Goal: Communication & Community: Participate in discussion

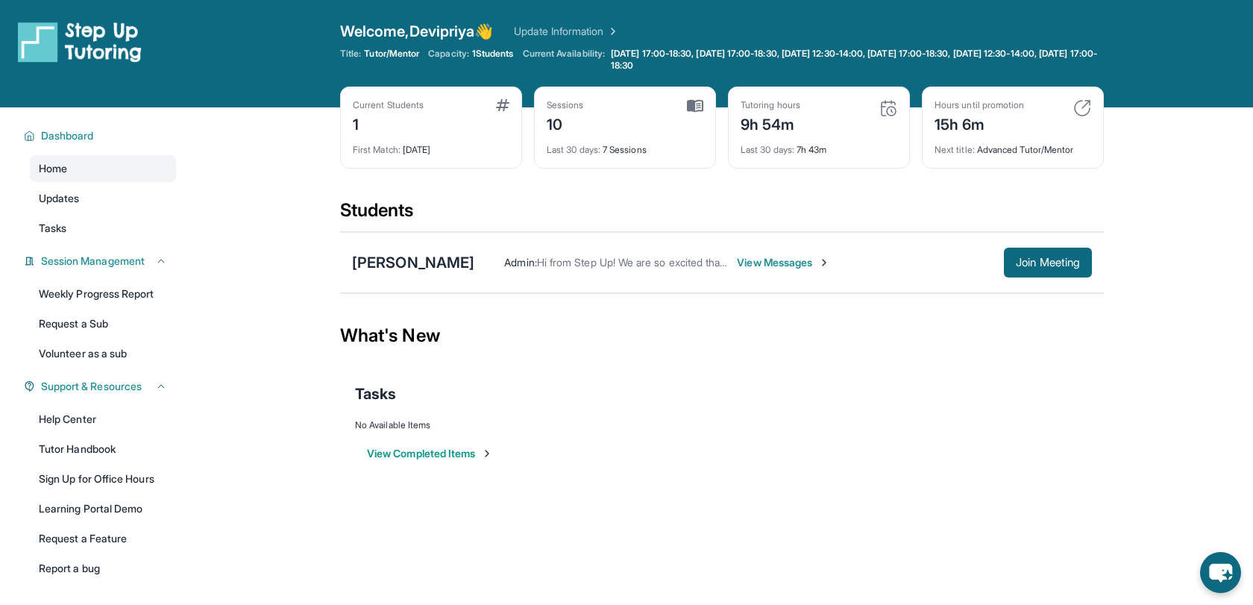
click at [597, 33] on link "Update Information" at bounding box center [566, 31] width 104 height 15
click at [741, 263] on span "View Messages" at bounding box center [783, 262] width 93 height 15
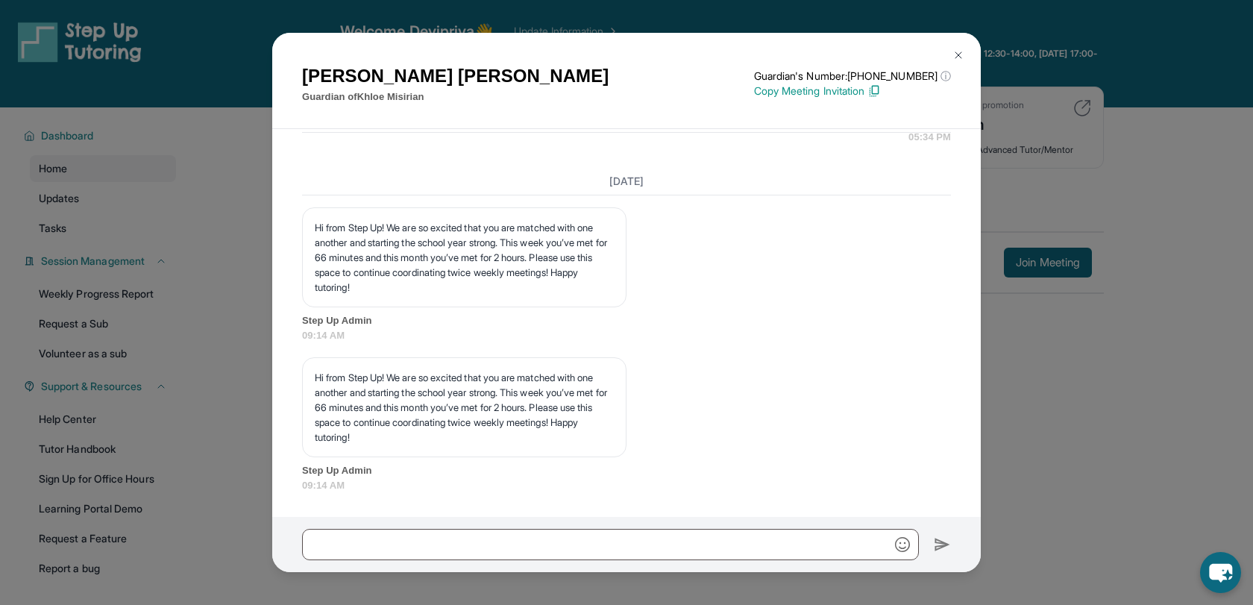
scroll to position [14578, 0]
click at [764, 363] on div "Hi from Step Up! We are so excited that you are matched with one another and st…" at bounding box center [626, 424] width 649 height 135
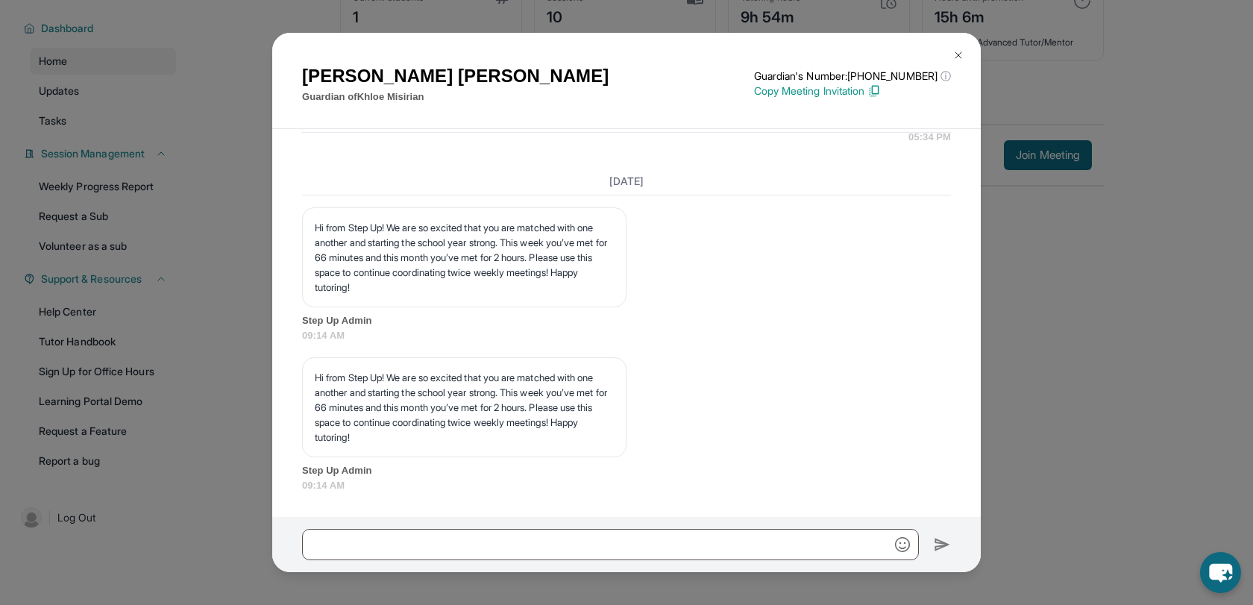
click at [881, 317] on span "Step Up Admin" at bounding box center [626, 320] width 649 height 15
click at [959, 55] on img at bounding box center [958, 55] width 12 height 12
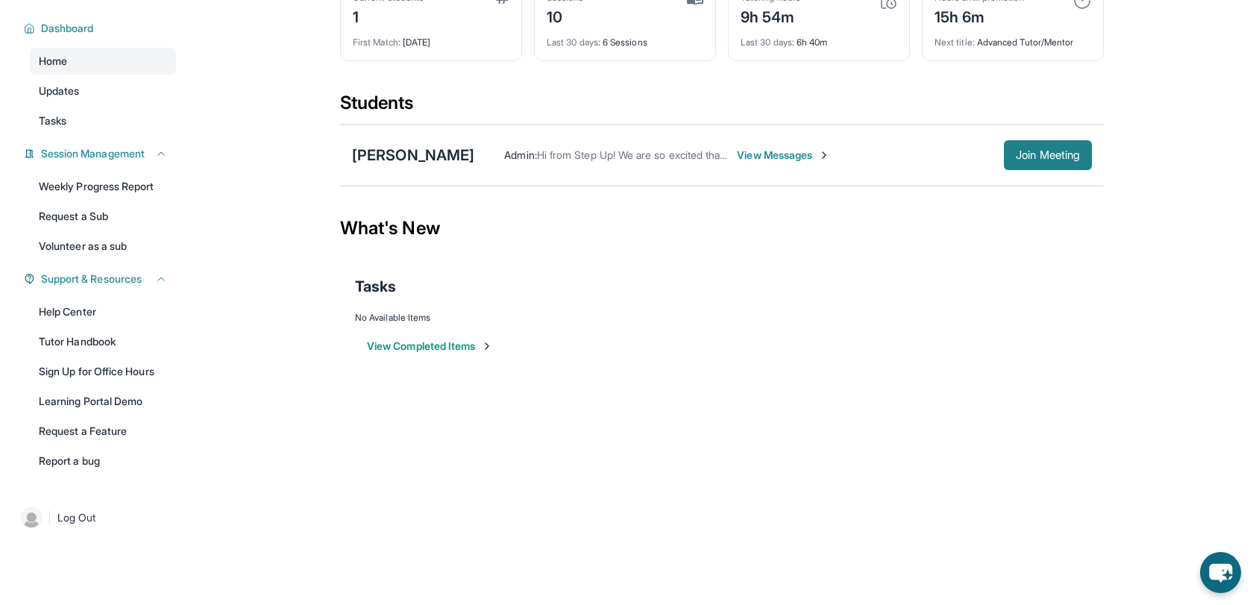
click at [1024, 156] on span "Join Meeting" at bounding box center [1048, 155] width 64 height 9
click at [400, 156] on div "[PERSON_NAME]" at bounding box center [413, 155] width 122 height 21
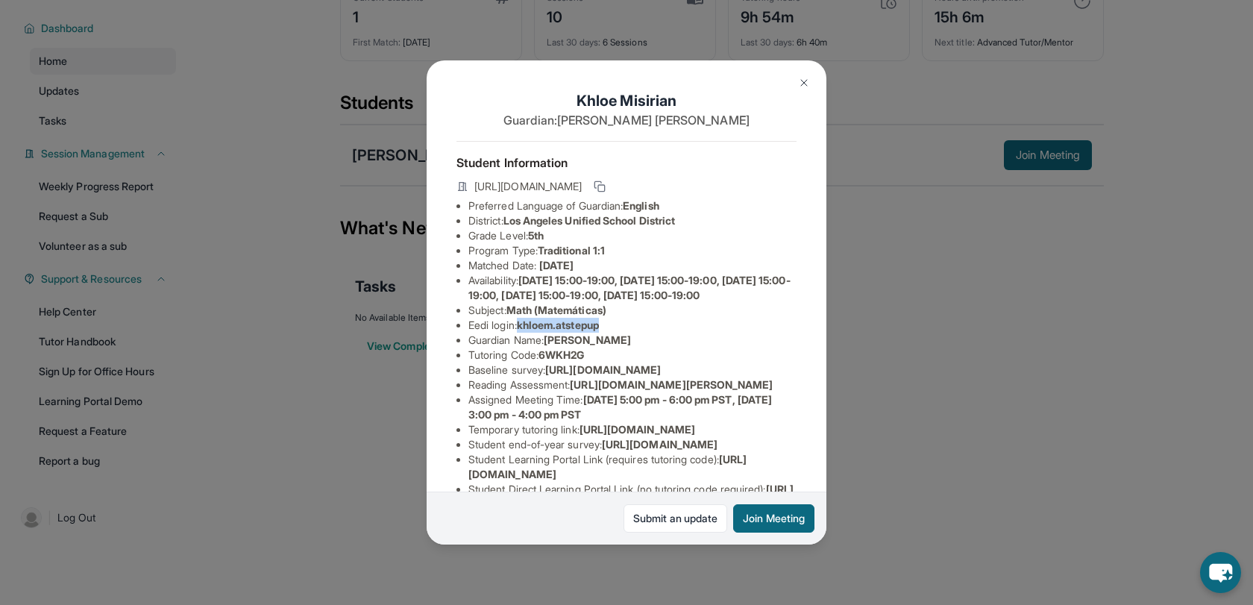
drag, startPoint x: 523, startPoint y: 339, endPoint x: 611, endPoint y: 335, distance: 88.1
click at [611, 333] on li "Eedi login : khloem.atstepup" at bounding box center [632, 325] width 328 height 15
copy span "khloem.atstepup"
click at [767, 521] on button "Join Meeting" at bounding box center [773, 518] width 81 height 28
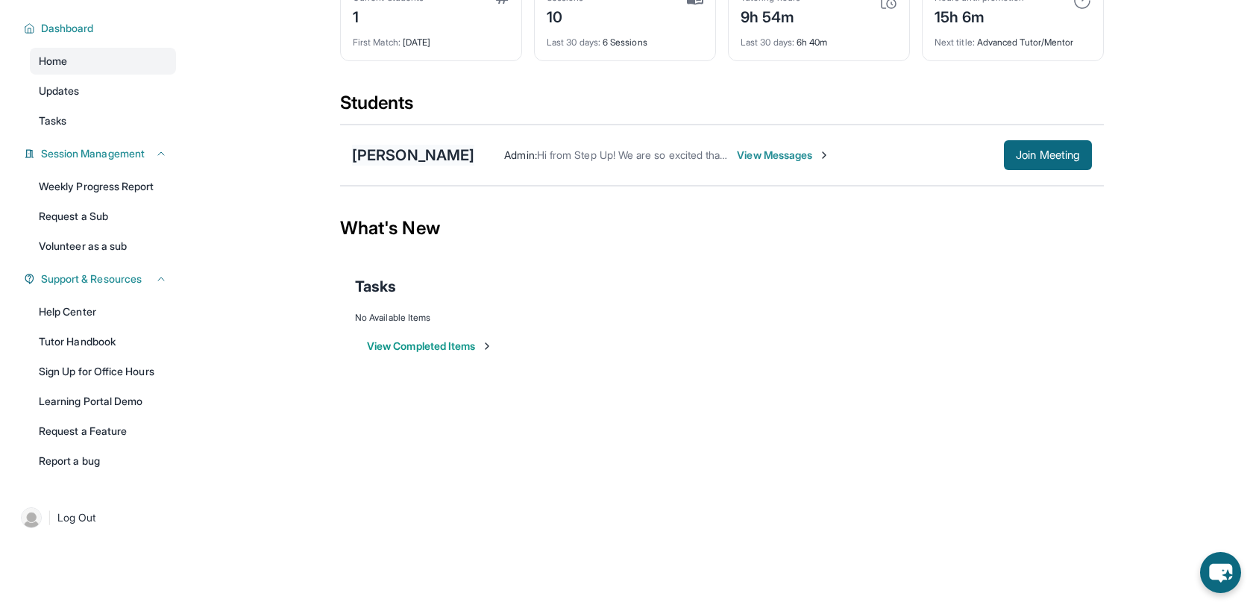
click at [400, 157] on div "[PERSON_NAME]" at bounding box center [413, 155] width 122 height 21
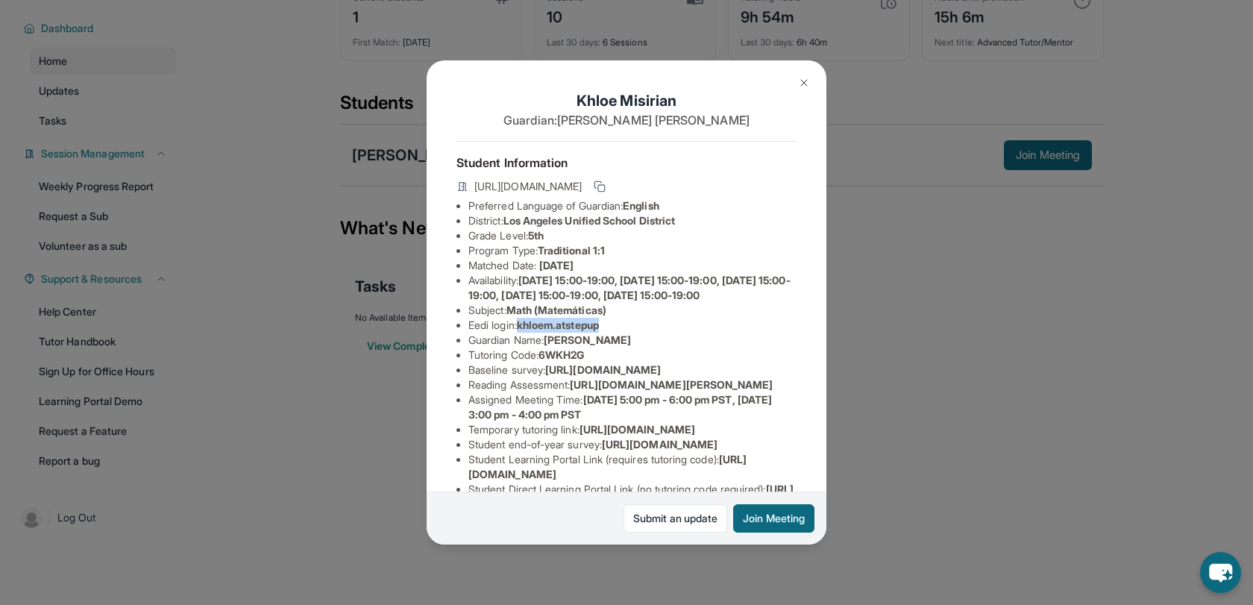
drag, startPoint x: 524, startPoint y: 339, endPoint x: 607, endPoint y: 334, distance: 82.9
click at [599, 331] on span "khloem.atstepup" at bounding box center [558, 324] width 82 height 13
copy span "khloem.atstepup"
click at [678, 348] on li "Guardian Name : [PERSON_NAME]" at bounding box center [632, 340] width 328 height 15
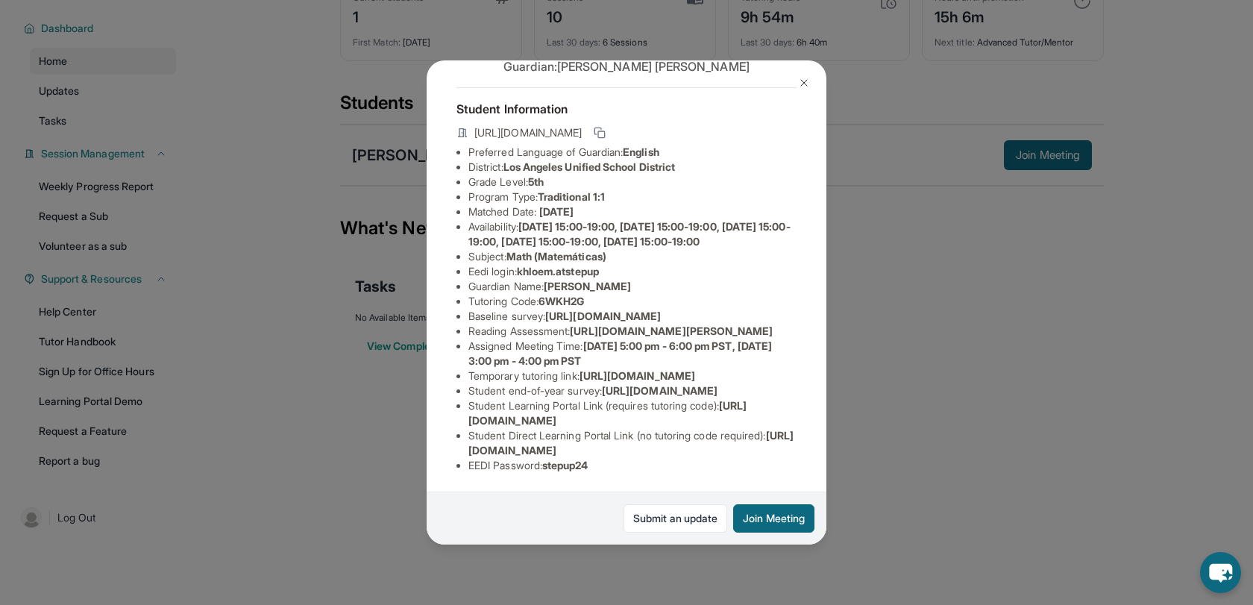
scroll to position [218, 0]
drag, startPoint x: 551, startPoint y: 465, endPoint x: 608, endPoint y: 465, distance: 56.7
click at [608, 465] on li "EEDI Password : stepup24" at bounding box center [632, 465] width 328 height 15
copy span "stepup24"
click at [1000, 367] on div "[PERSON_NAME] Guardian: [PERSON_NAME] Student Information [URL][DOMAIN_NAME] Pr…" at bounding box center [626, 302] width 1253 height 605
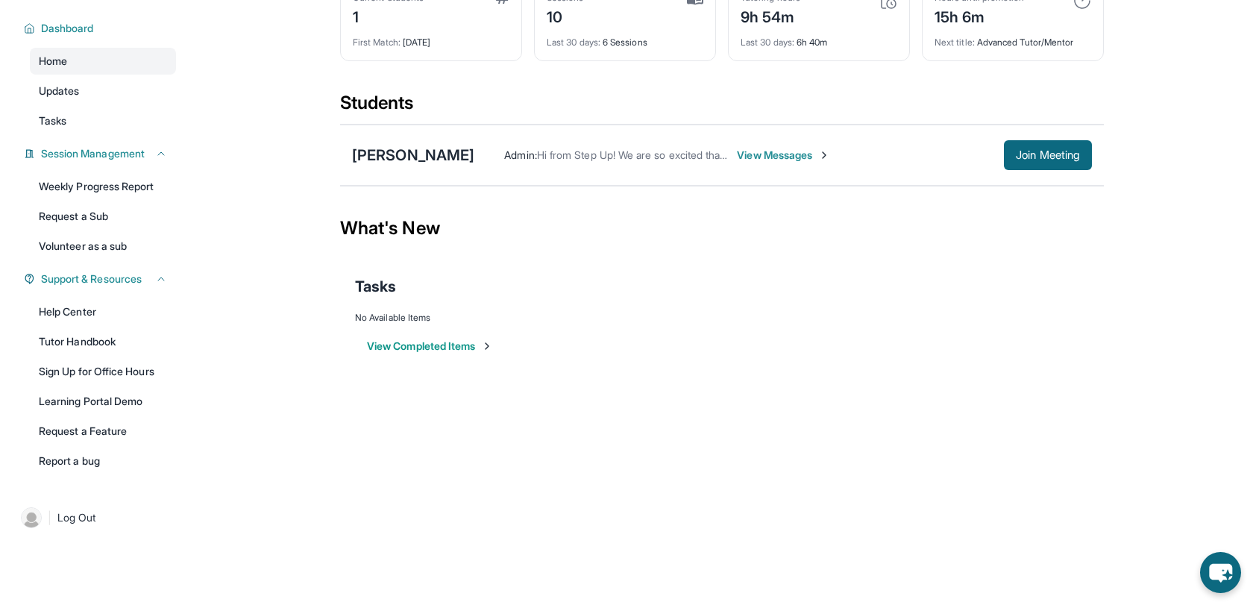
click at [632, 156] on span "Hi from Step Up! We are so excited that you are matched with one another and st…" at bounding box center [1184, 154] width 1295 height 13
click at [761, 159] on span "View Messages" at bounding box center [783, 155] width 93 height 15
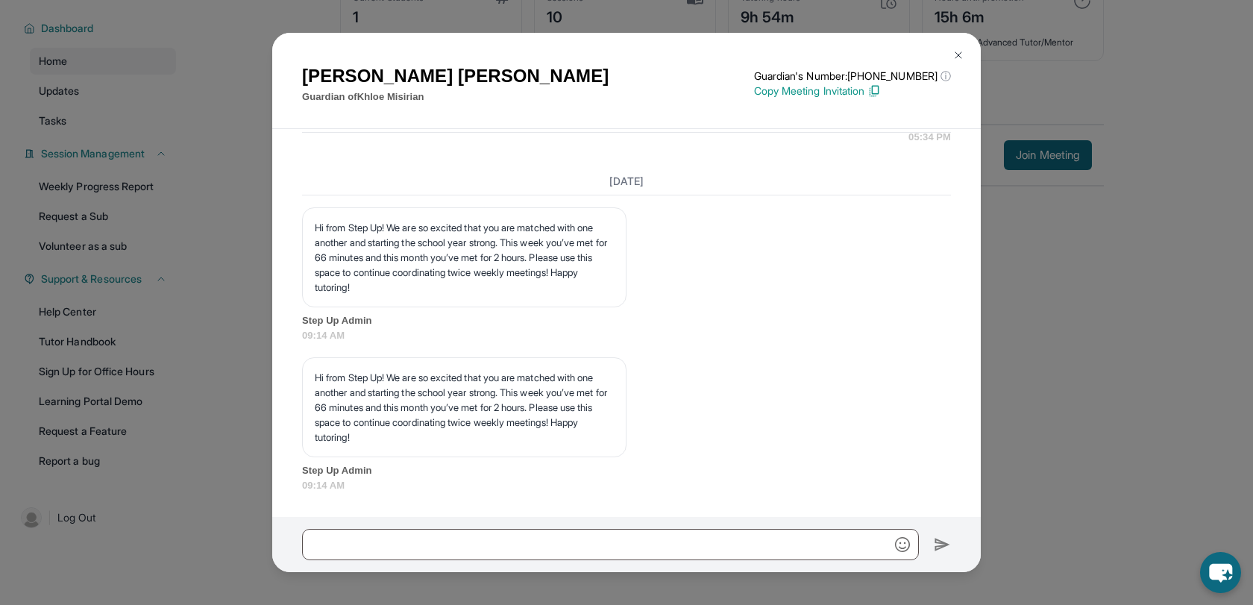
scroll to position [14578, 0]
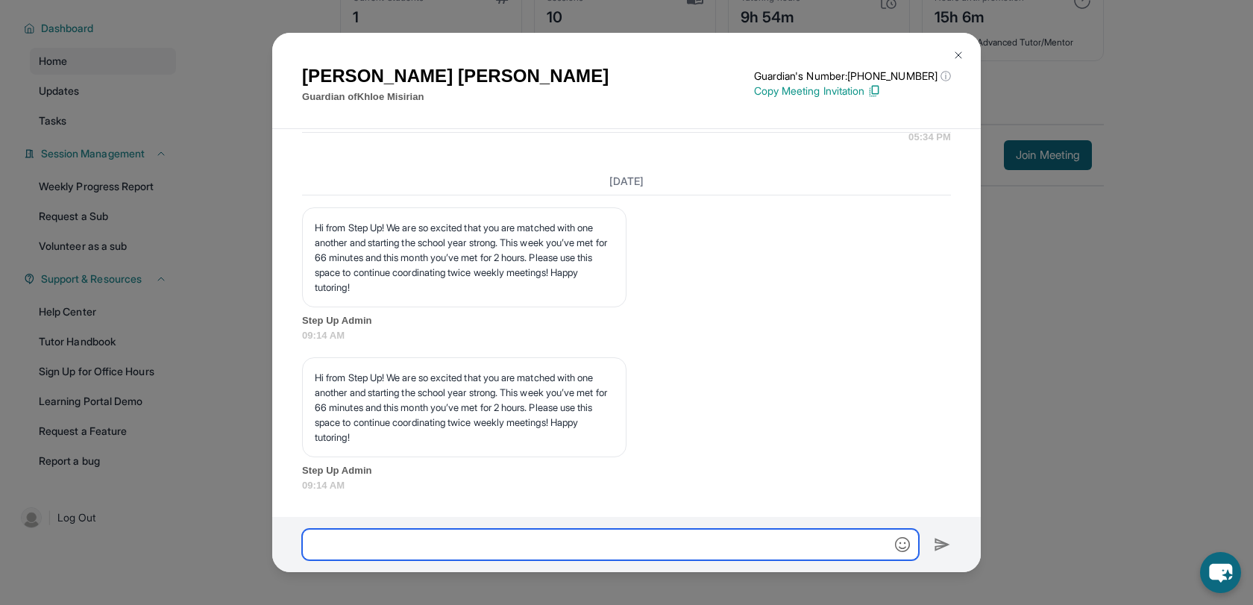
click at [338, 544] on input "text" at bounding box center [610, 544] width 617 height 31
type input "*"
click at [362, 545] on input "**********" at bounding box center [610, 544] width 617 height 31
type input "**********"
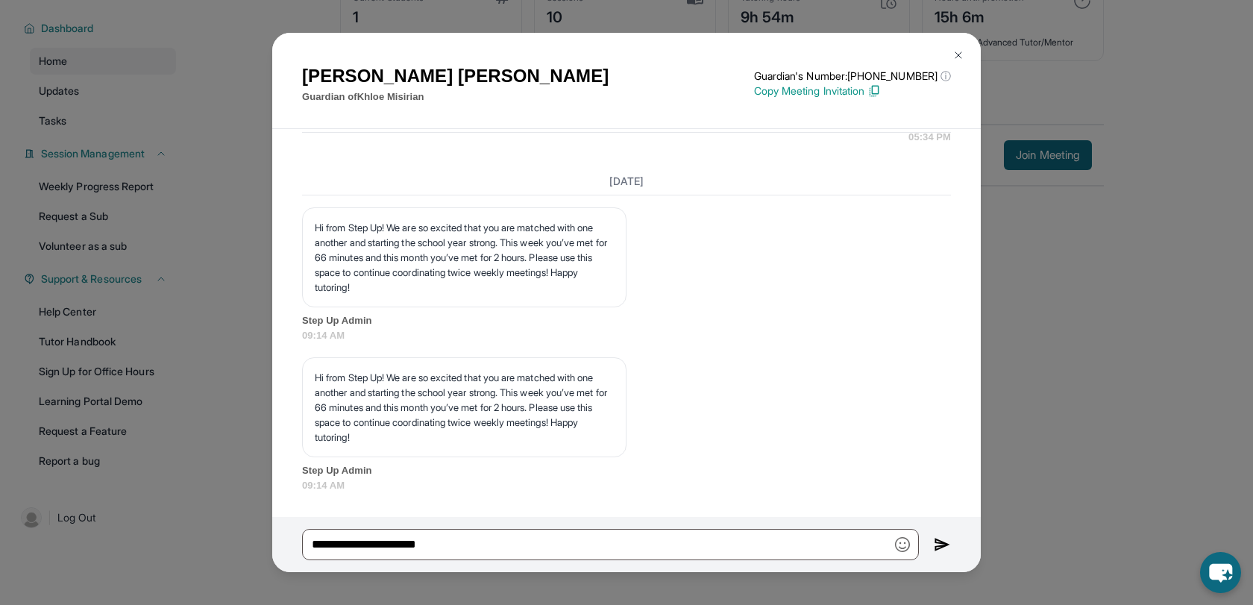
click at [944, 547] on img at bounding box center [942, 544] width 17 height 18
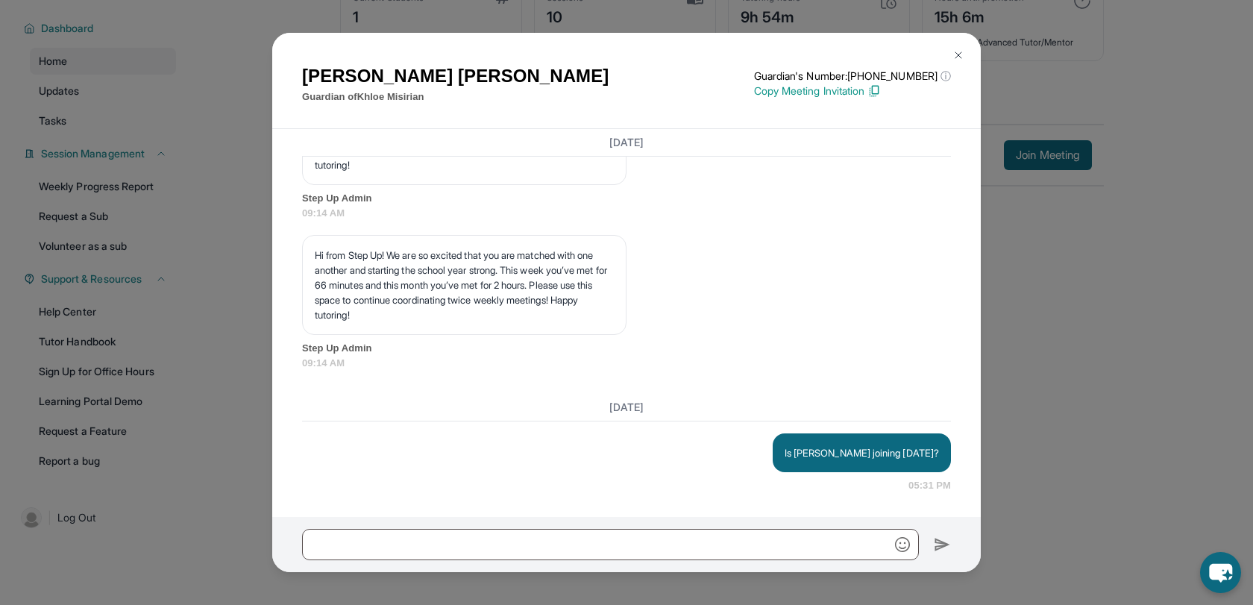
scroll to position [14700, 0]
click at [608, 482] on div "Is [PERSON_NAME] joining [DATE]? 05:31 PM" at bounding box center [626, 463] width 649 height 60
click at [576, 485] on div "Is [PERSON_NAME] joining [DATE]? 05:31 PM" at bounding box center [626, 463] width 649 height 60
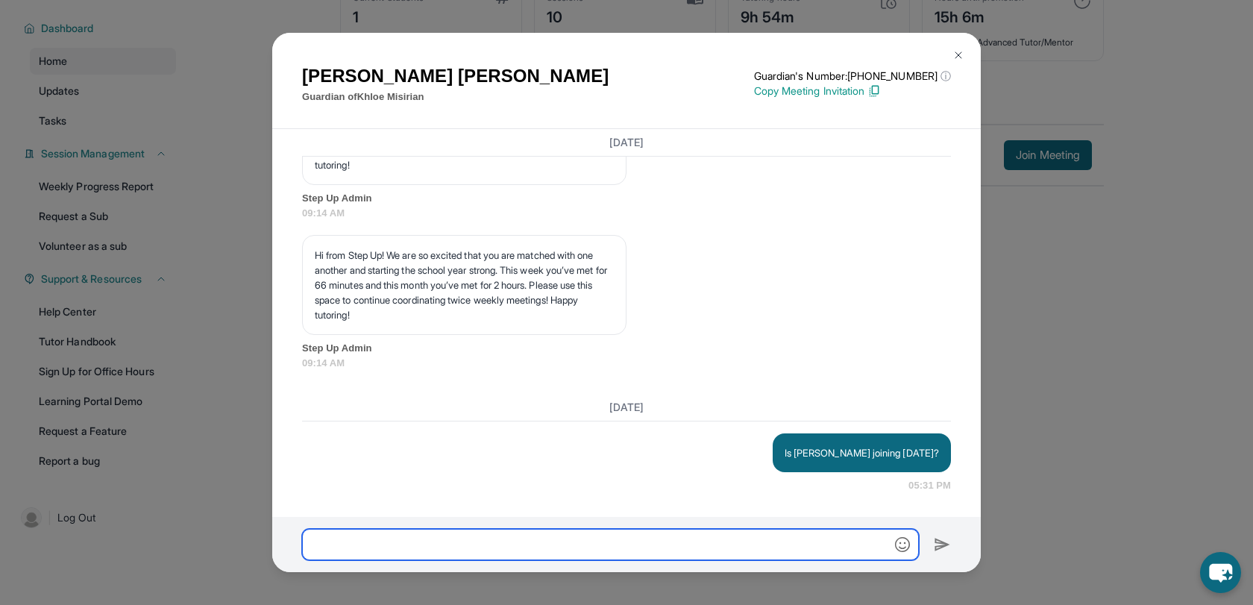
click at [581, 548] on input "text" at bounding box center [610, 544] width 617 height 31
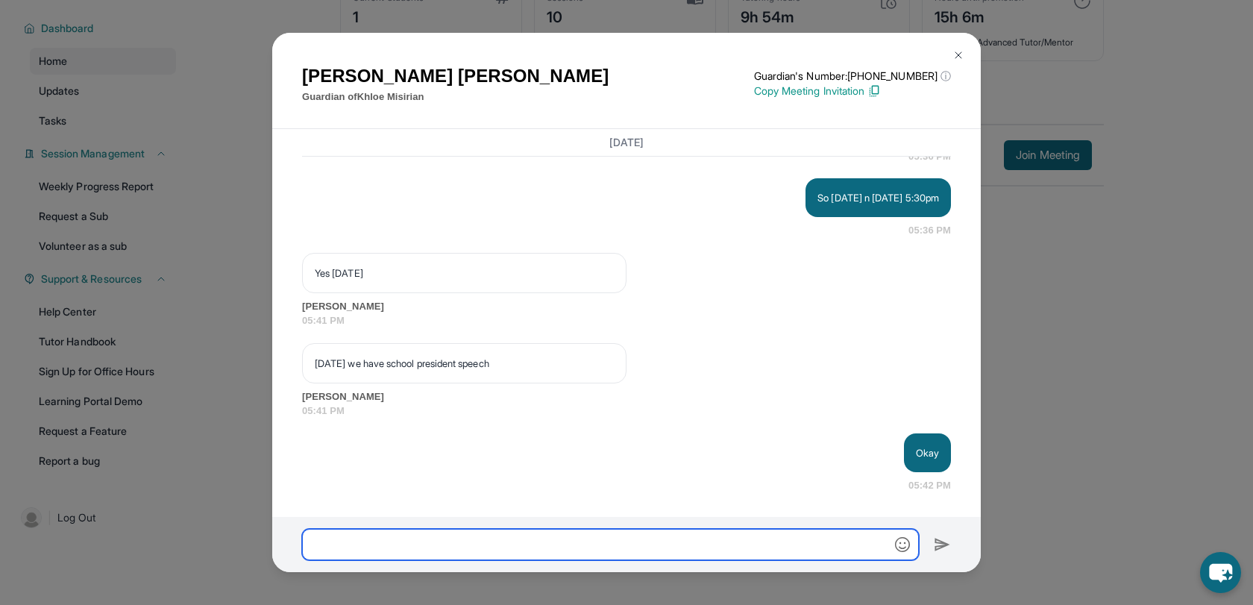
scroll to position [15299, 0]
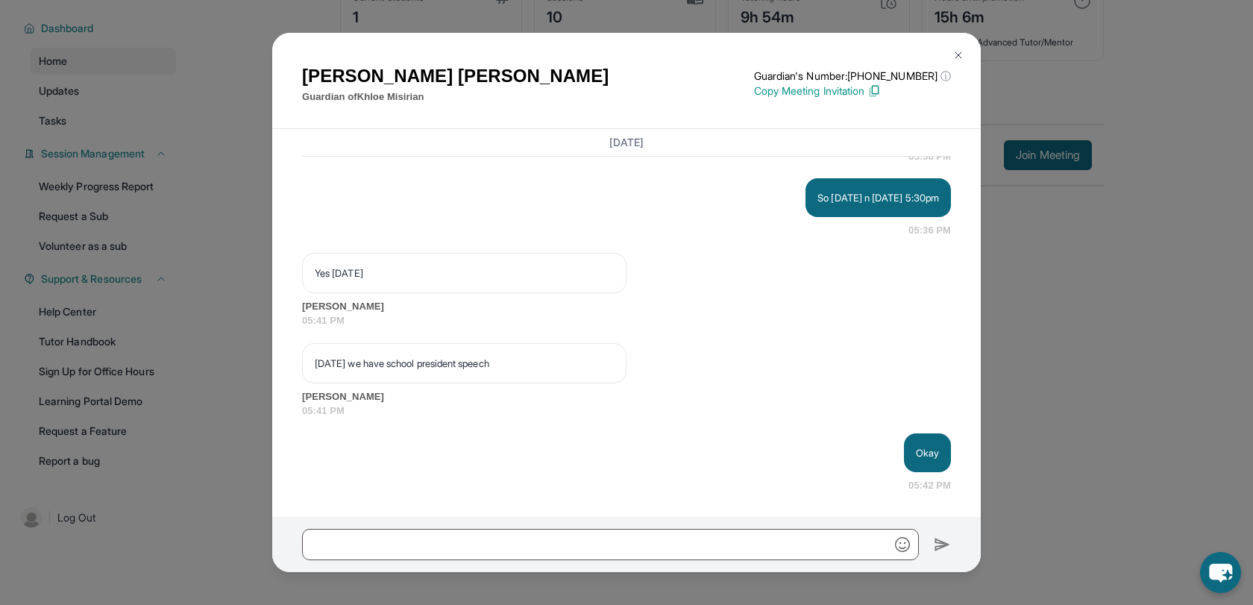
click at [959, 57] on img at bounding box center [958, 55] width 12 height 12
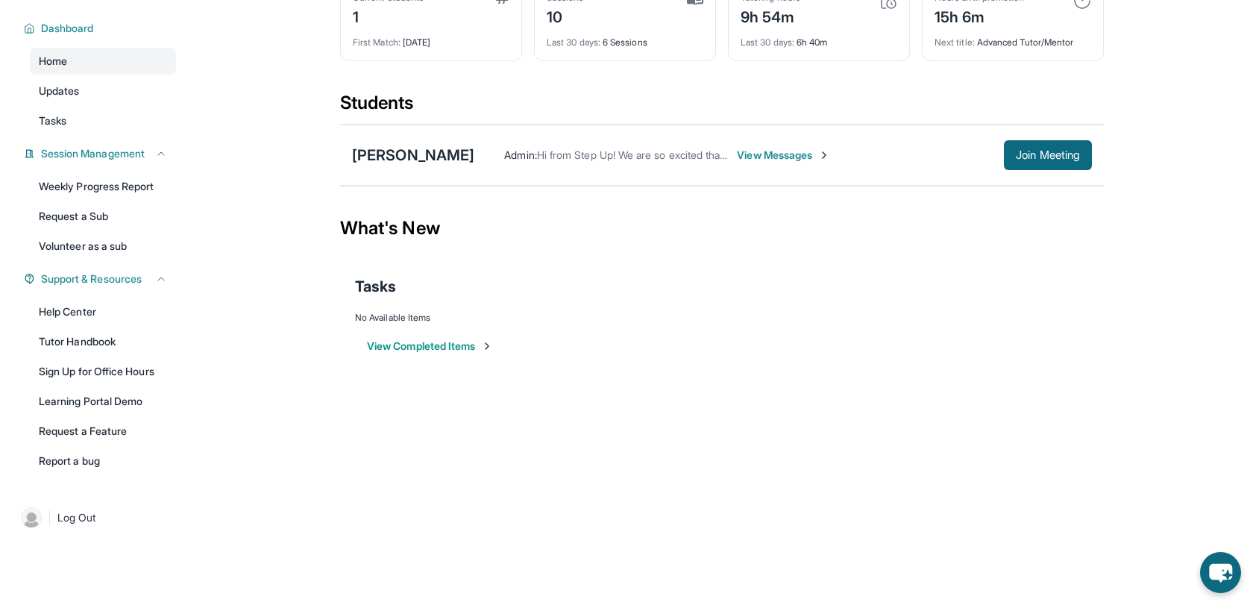
click at [635, 160] on span "Hi from Step Up! We are so excited that you are matched with one another and st…" at bounding box center [1184, 154] width 1295 height 13
click at [504, 159] on span "Admin :" at bounding box center [520, 154] width 32 height 13
click at [746, 157] on span "View Messages" at bounding box center [783, 155] width 93 height 15
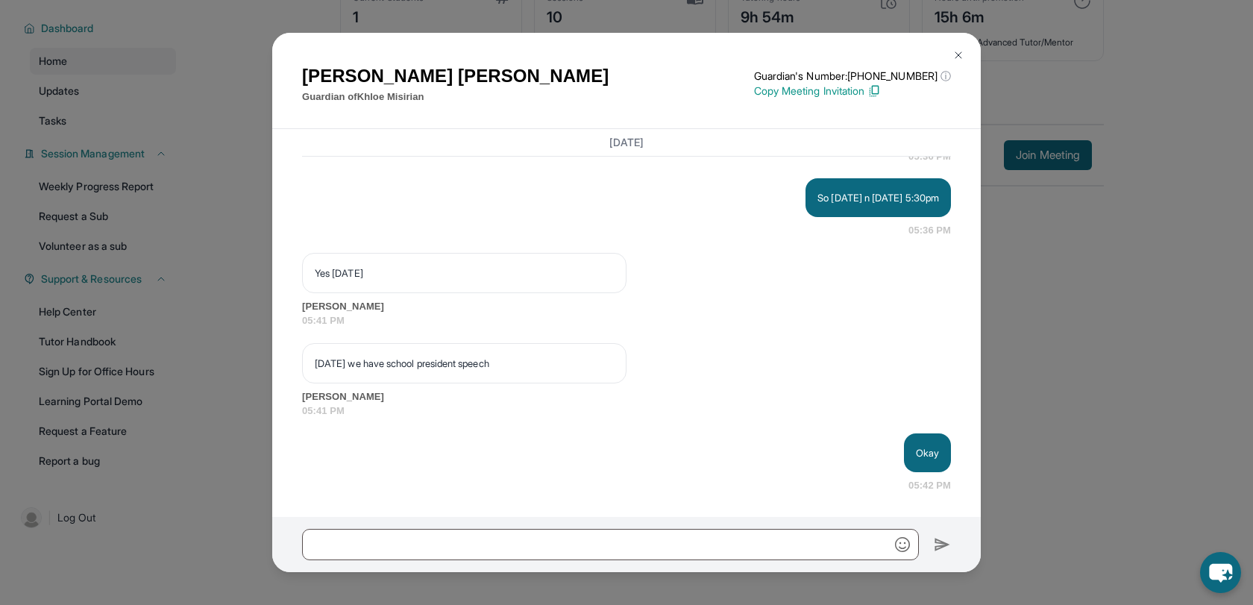
click at [753, 360] on div "[DATE] we have school president speech [PERSON_NAME] 05:41 PM" at bounding box center [626, 380] width 649 height 75
click at [808, 447] on div "Okay 05:42 PM" at bounding box center [626, 463] width 649 height 60
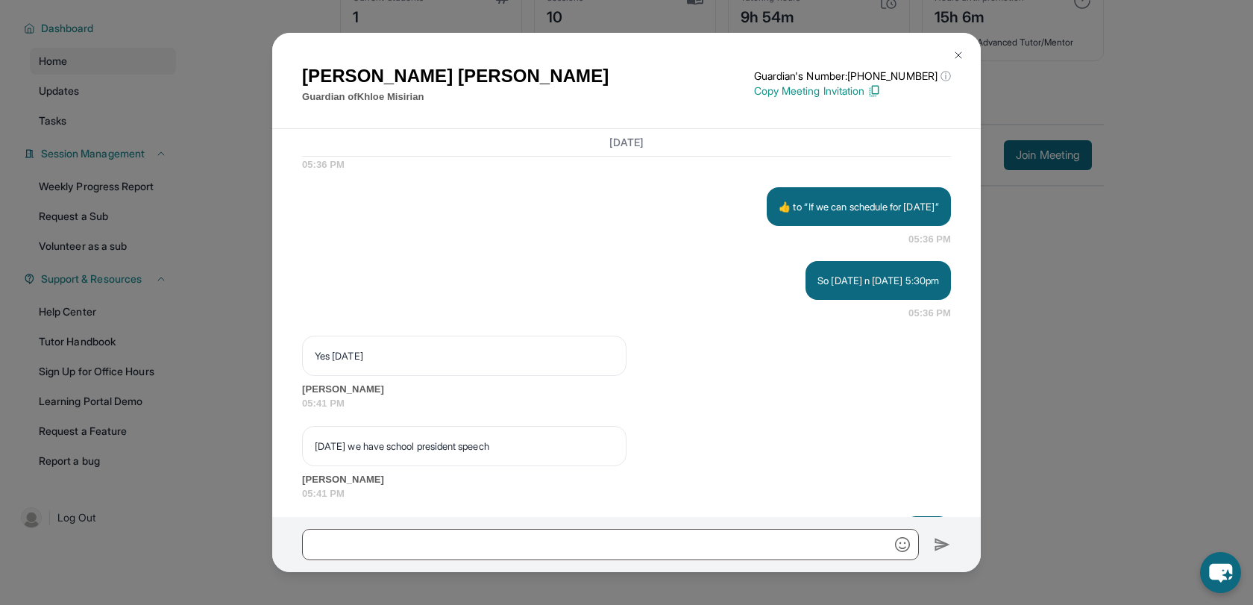
scroll to position [14990, 0]
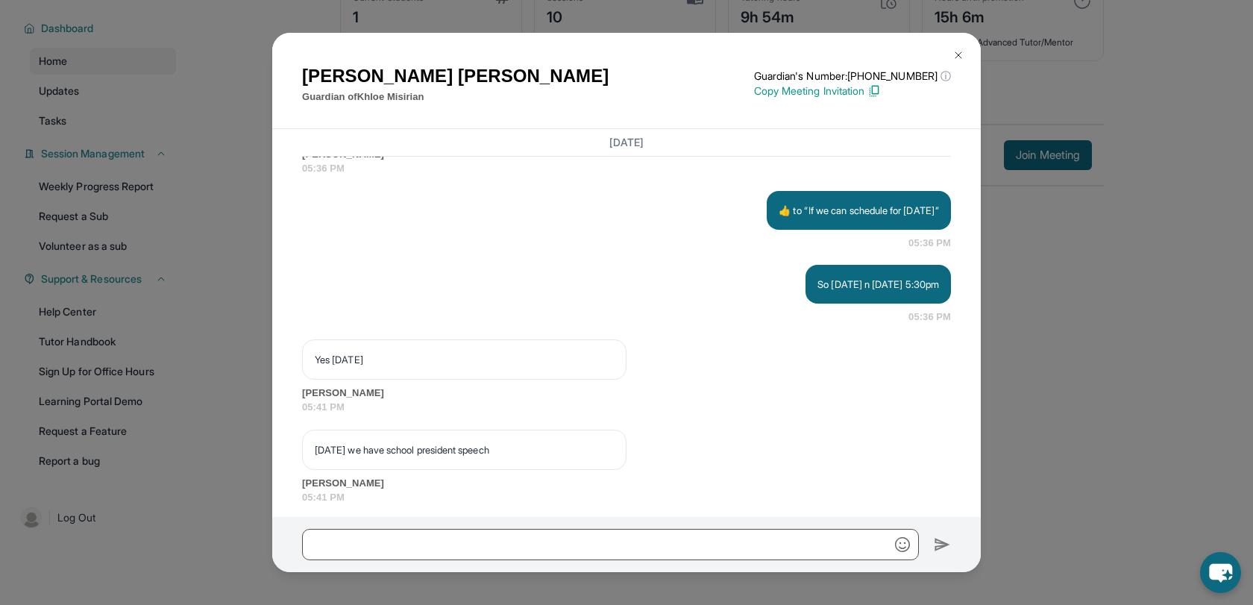
click at [718, 86] on span "05:36 PM" at bounding box center [626, 78] width 649 height 15
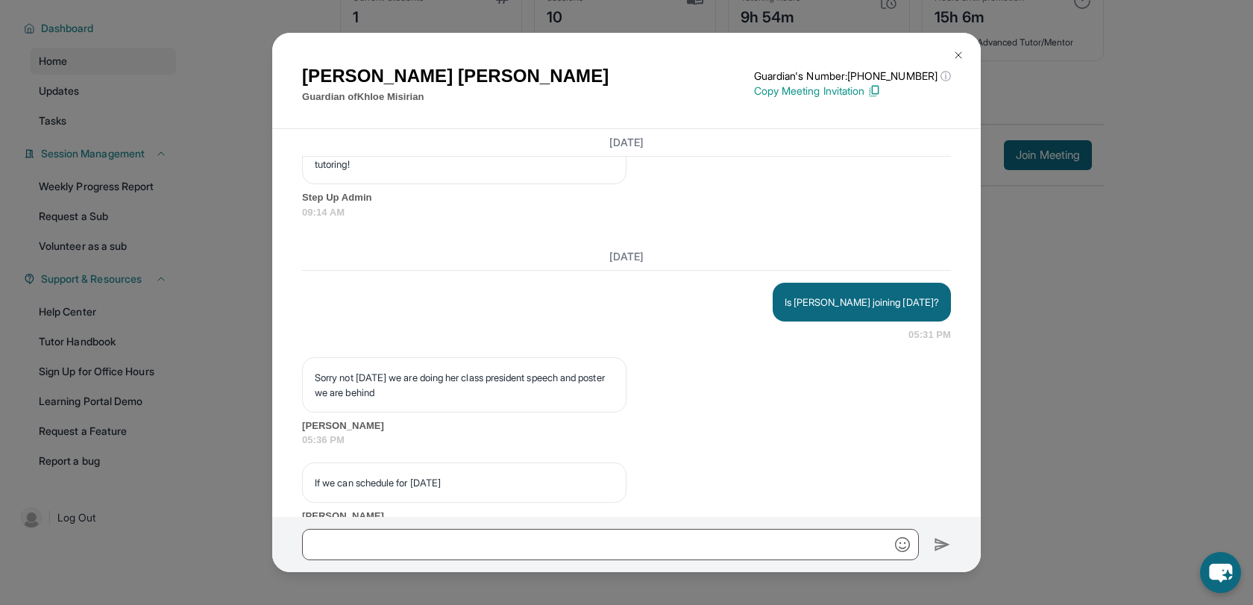
scroll to position [14612, 0]
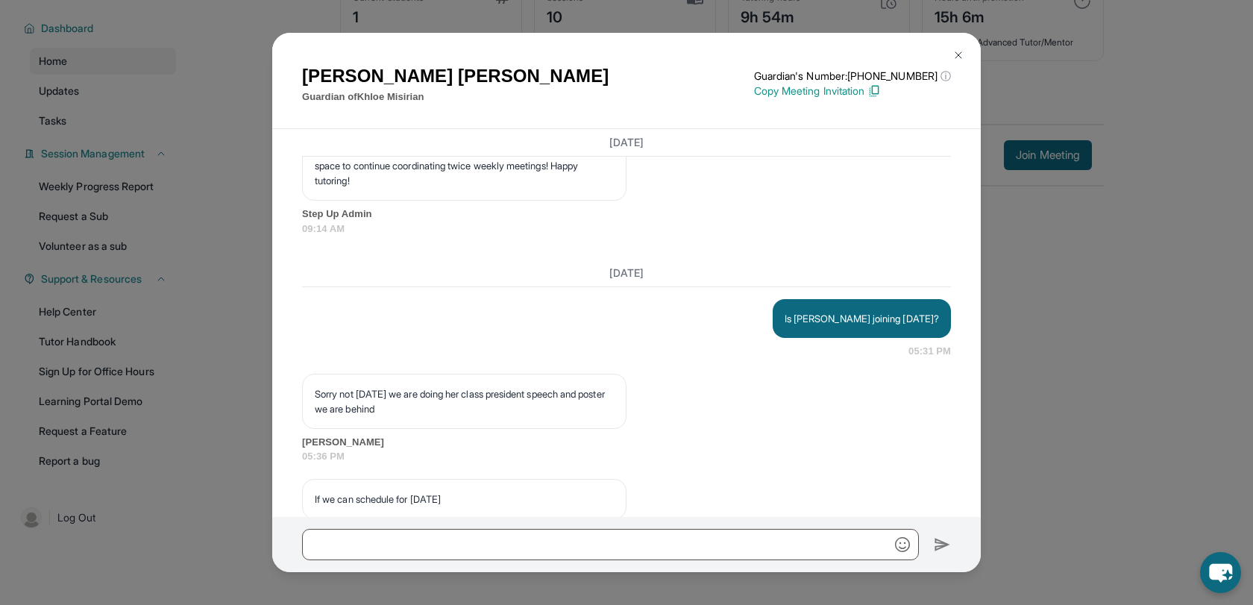
click at [959, 57] on img at bounding box center [958, 55] width 12 height 12
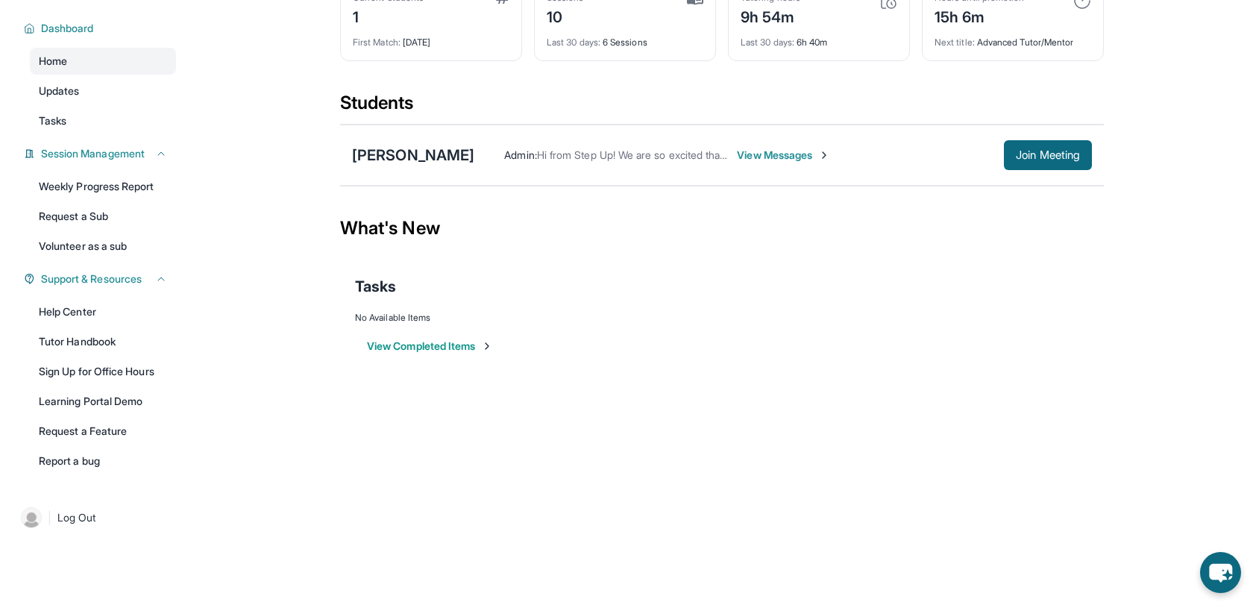
click at [943, 101] on div "Students" at bounding box center [722, 107] width 764 height 33
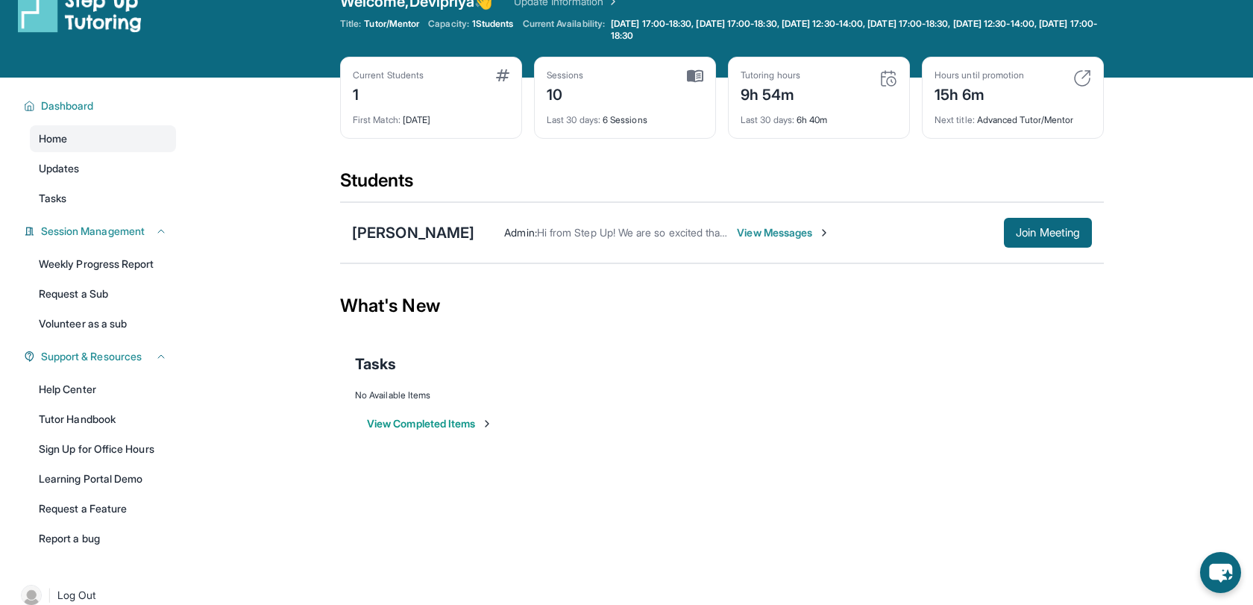
scroll to position [0, 0]
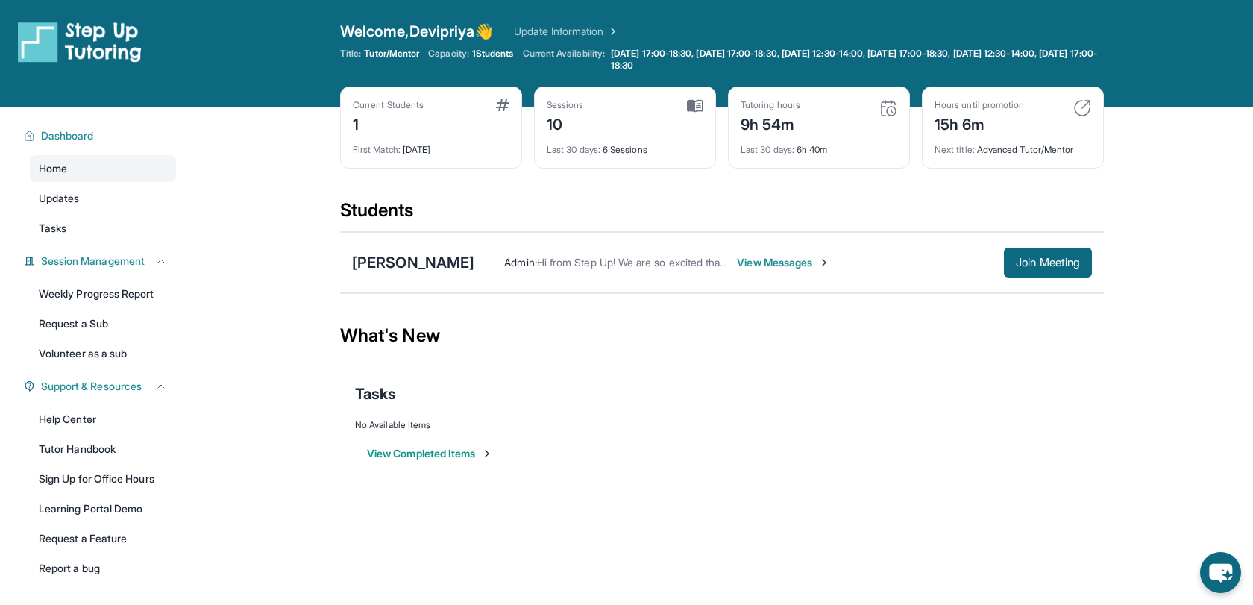
click at [826, 125] on div "Tutoring hours 9h 54m" at bounding box center [818, 117] width 157 height 36
click at [782, 104] on div "Tutoring hours" at bounding box center [770, 105] width 60 height 12
click at [884, 110] on img at bounding box center [888, 108] width 18 height 18
click at [915, 456] on div "View Completed Items" at bounding box center [722, 453] width 734 height 45
click at [1136, 155] on main "Current Students 1 First Match : [DATE] Sessions 10 Last 30 days : 6 Sessions T…" at bounding box center [722, 301] width 1062 height 389
